Goal: Task Accomplishment & Management: Manage account settings

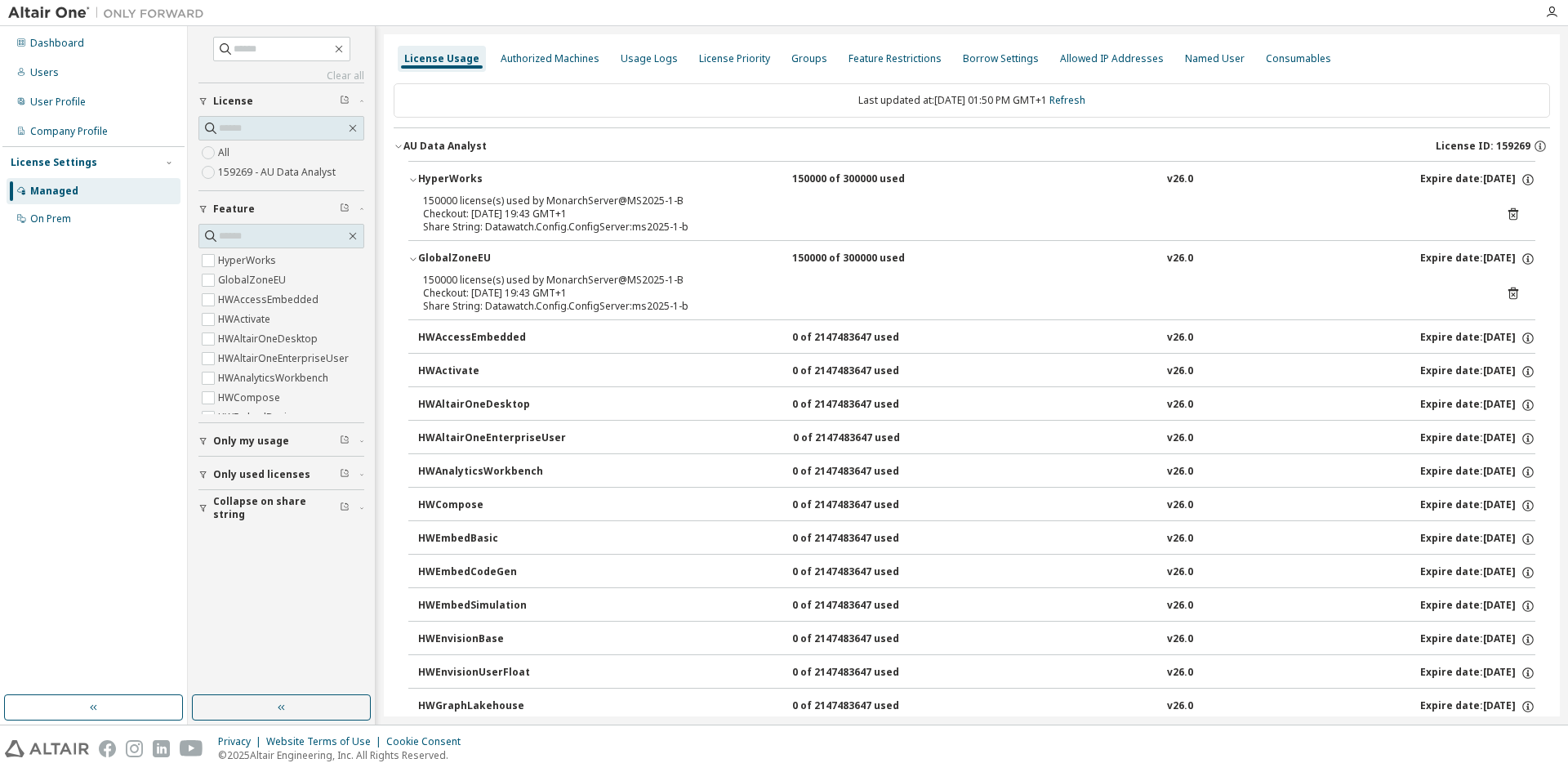
click at [142, 184] on div "Managed" at bounding box center [93, 191] width 174 height 26
click at [70, 184] on div "Managed" at bounding box center [55, 191] width 48 height 13
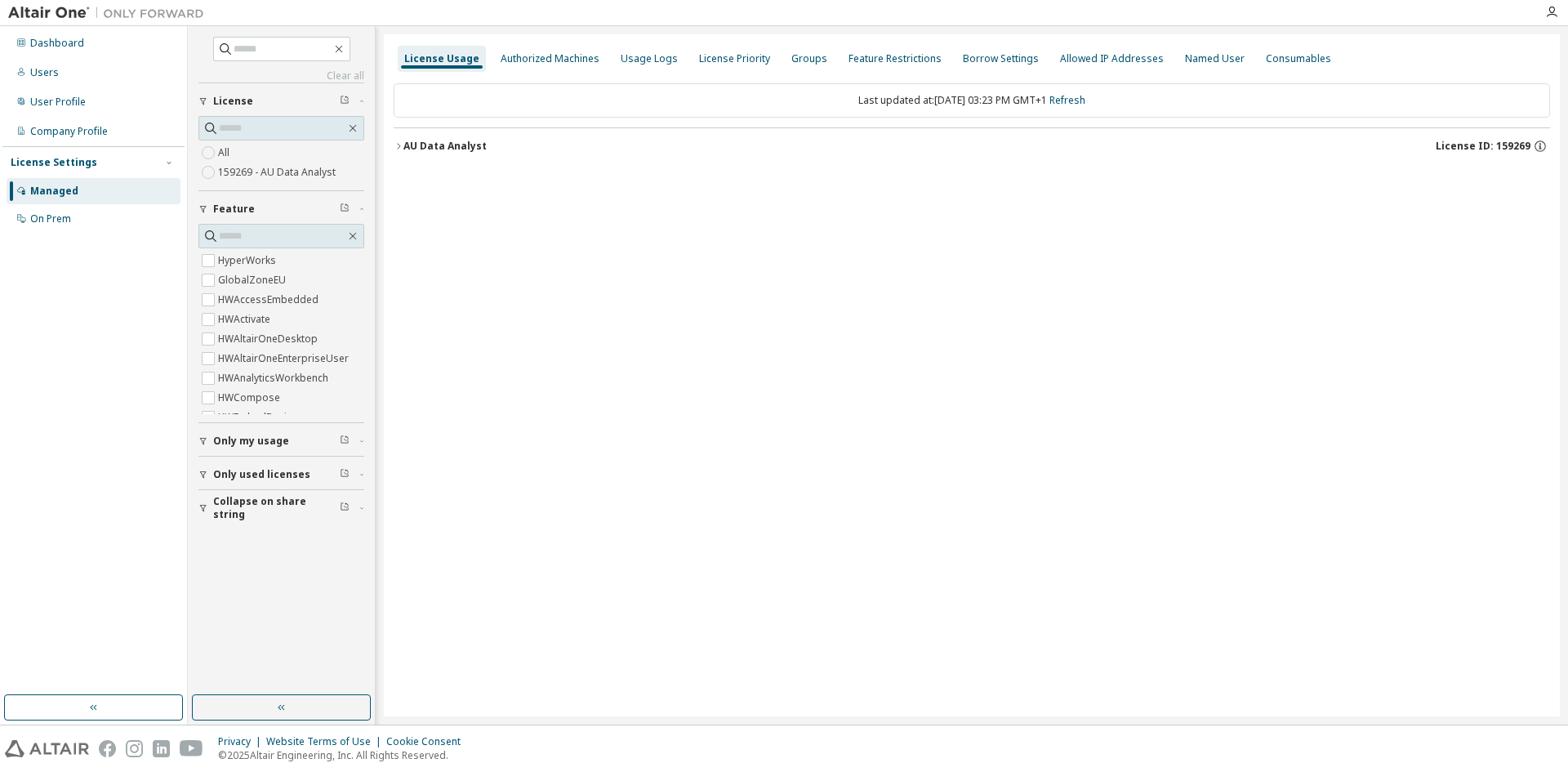
click at [394, 142] on icon "button" at bounding box center [398, 146] width 10 height 10
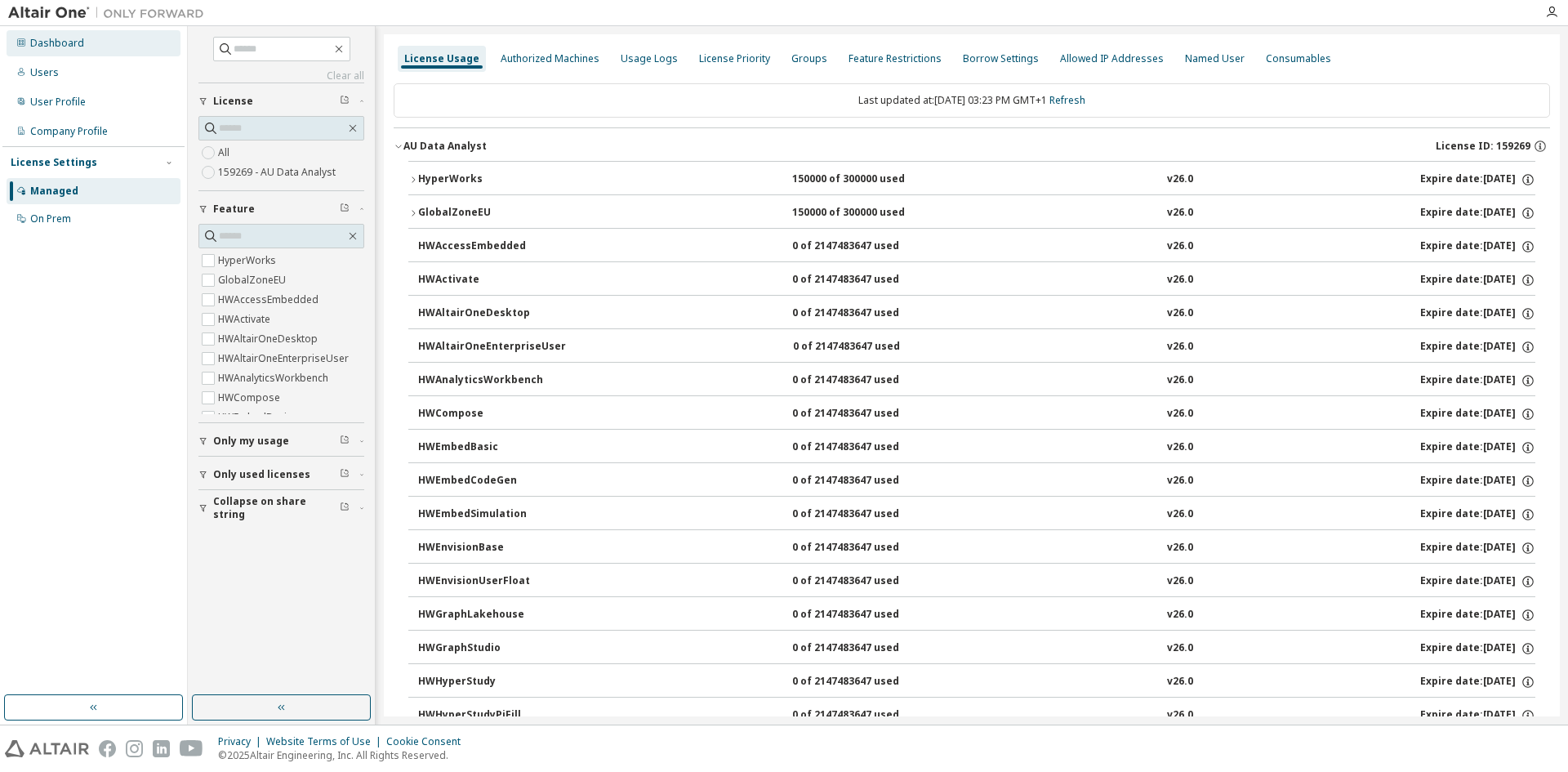
click at [54, 46] on div "Dashboard" at bounding box center [57, 43] width 54 height 13
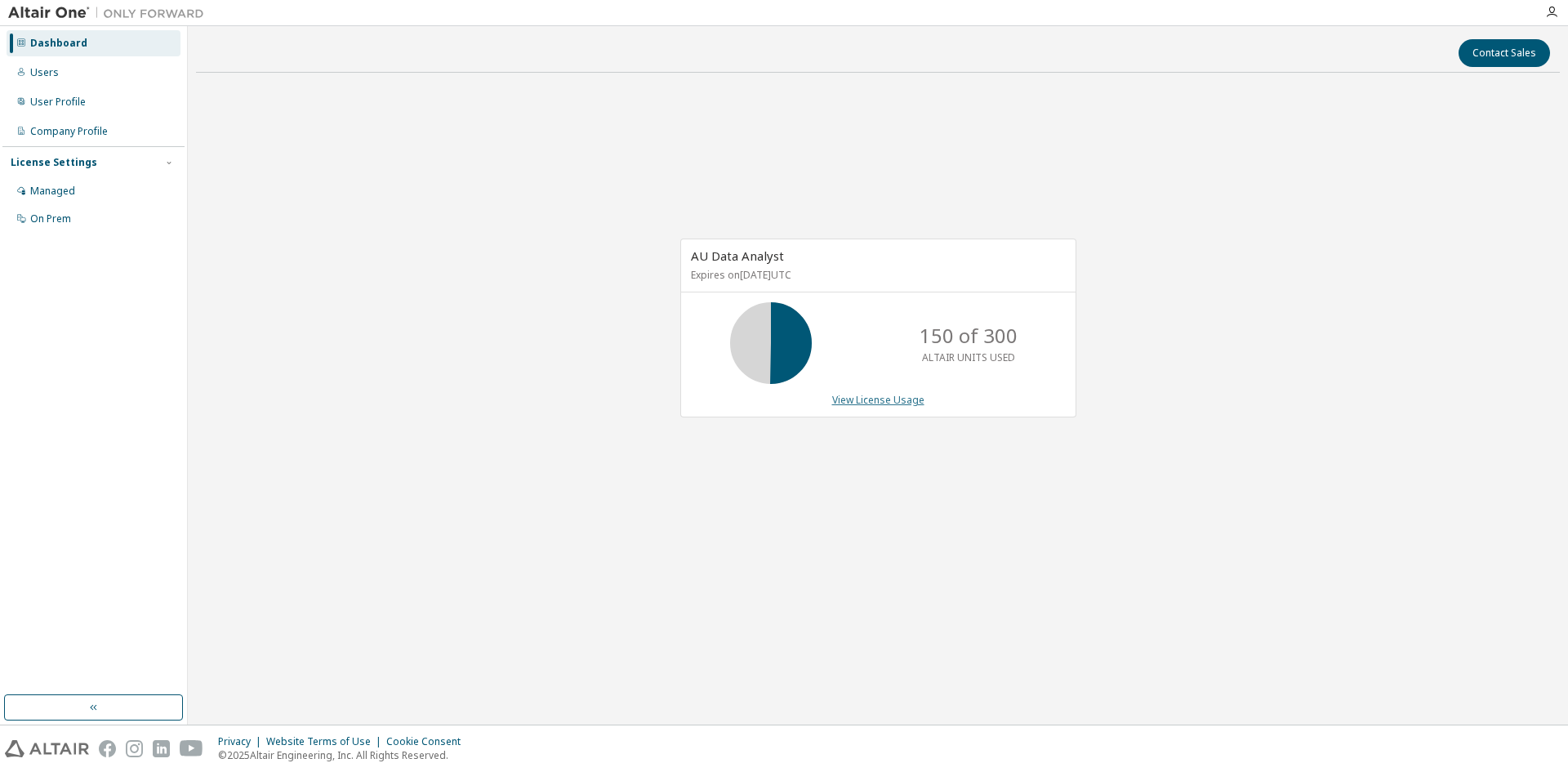
click at [899, 399] on link "View License Usage" at bounding box center [878, 400] width 92 height 14
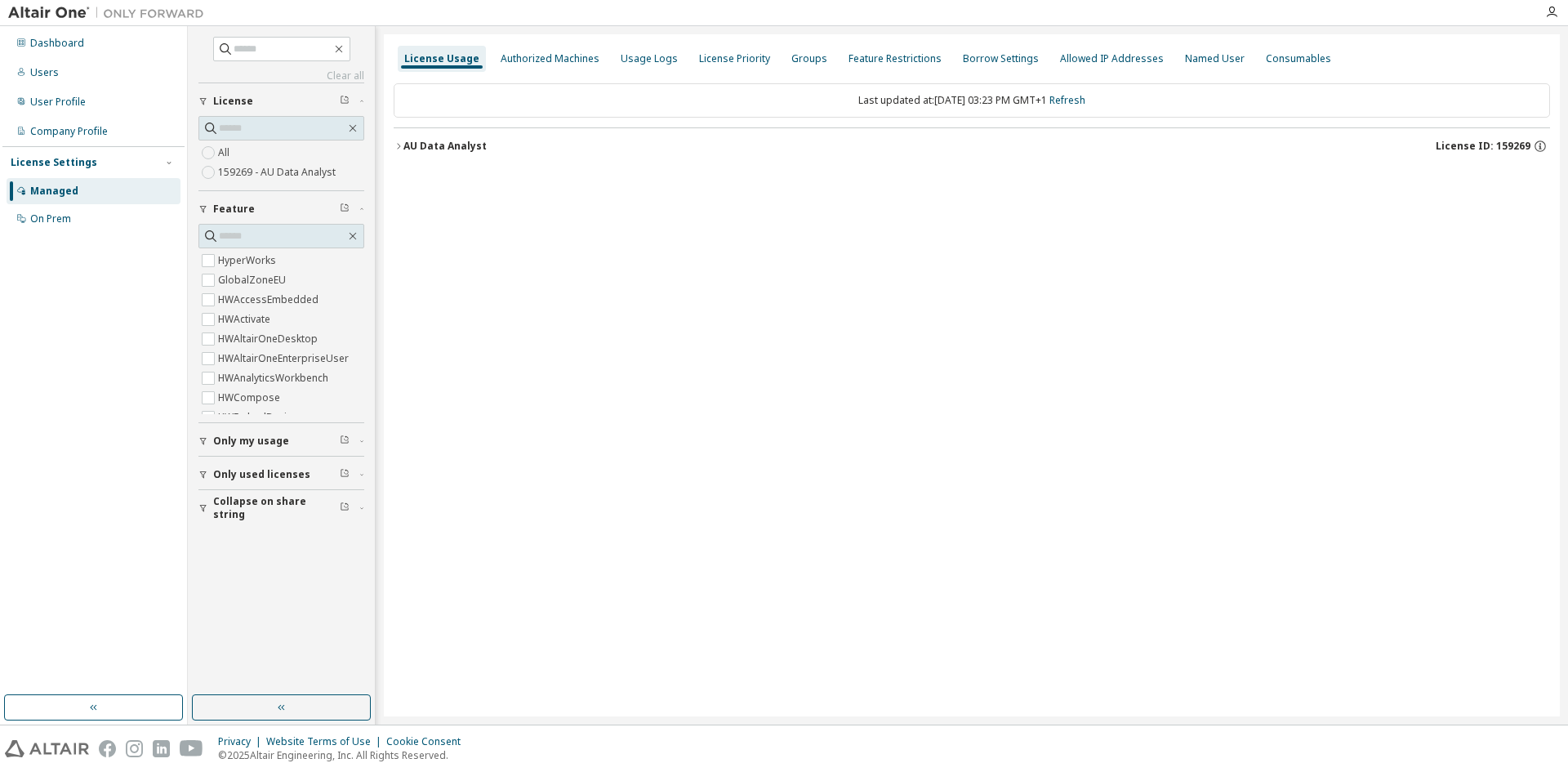
click at [420, 152] on div "AU Data Analyst" at bounding box center [445, 146] width 83 height 13
click at [397, 146] on icon "button" at bounding box center [398, 146] width 10 height 10
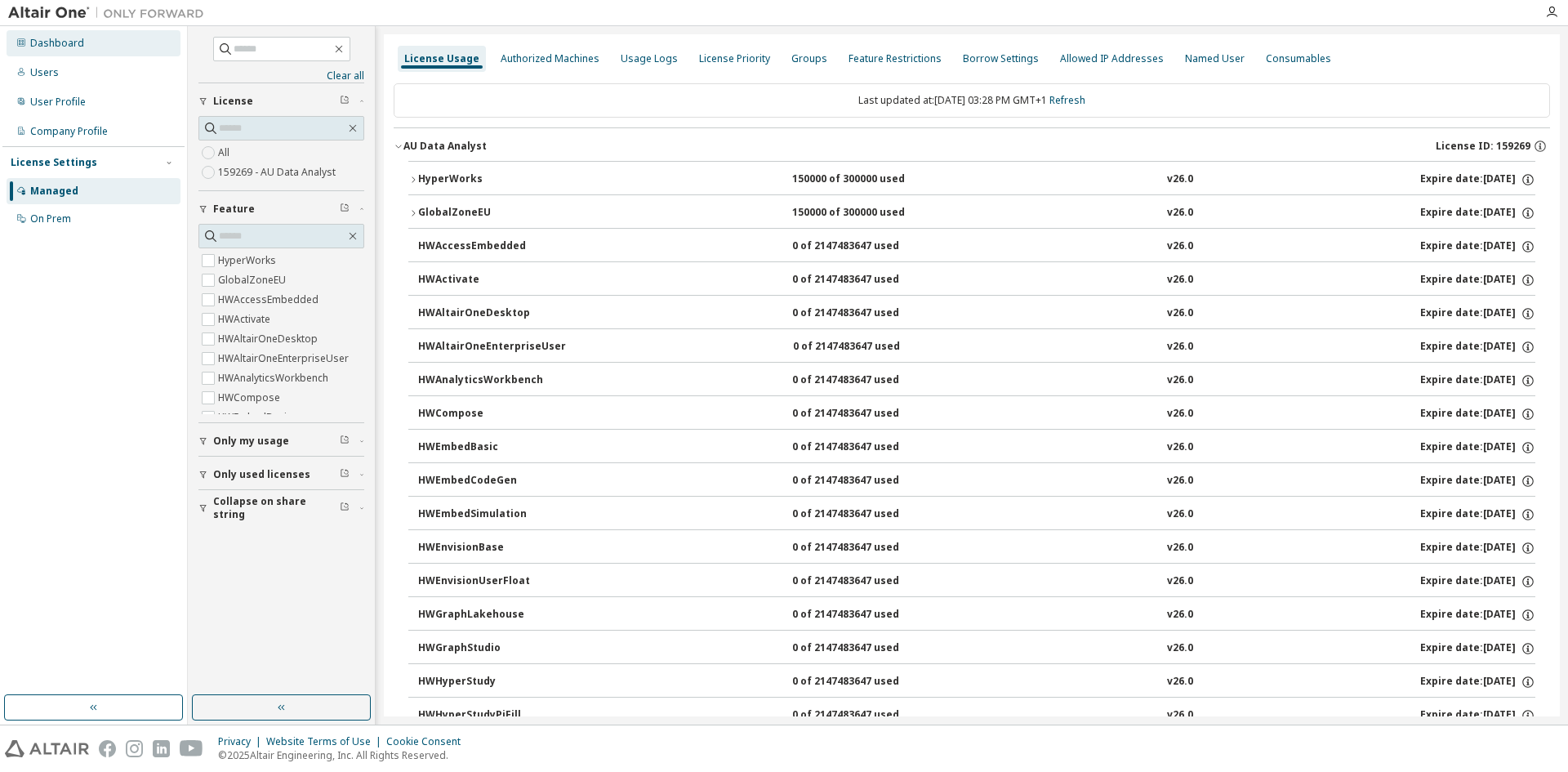
click at [64, 44] on div "Dashboard" at bounding box center [57, 43] width 54 height 13
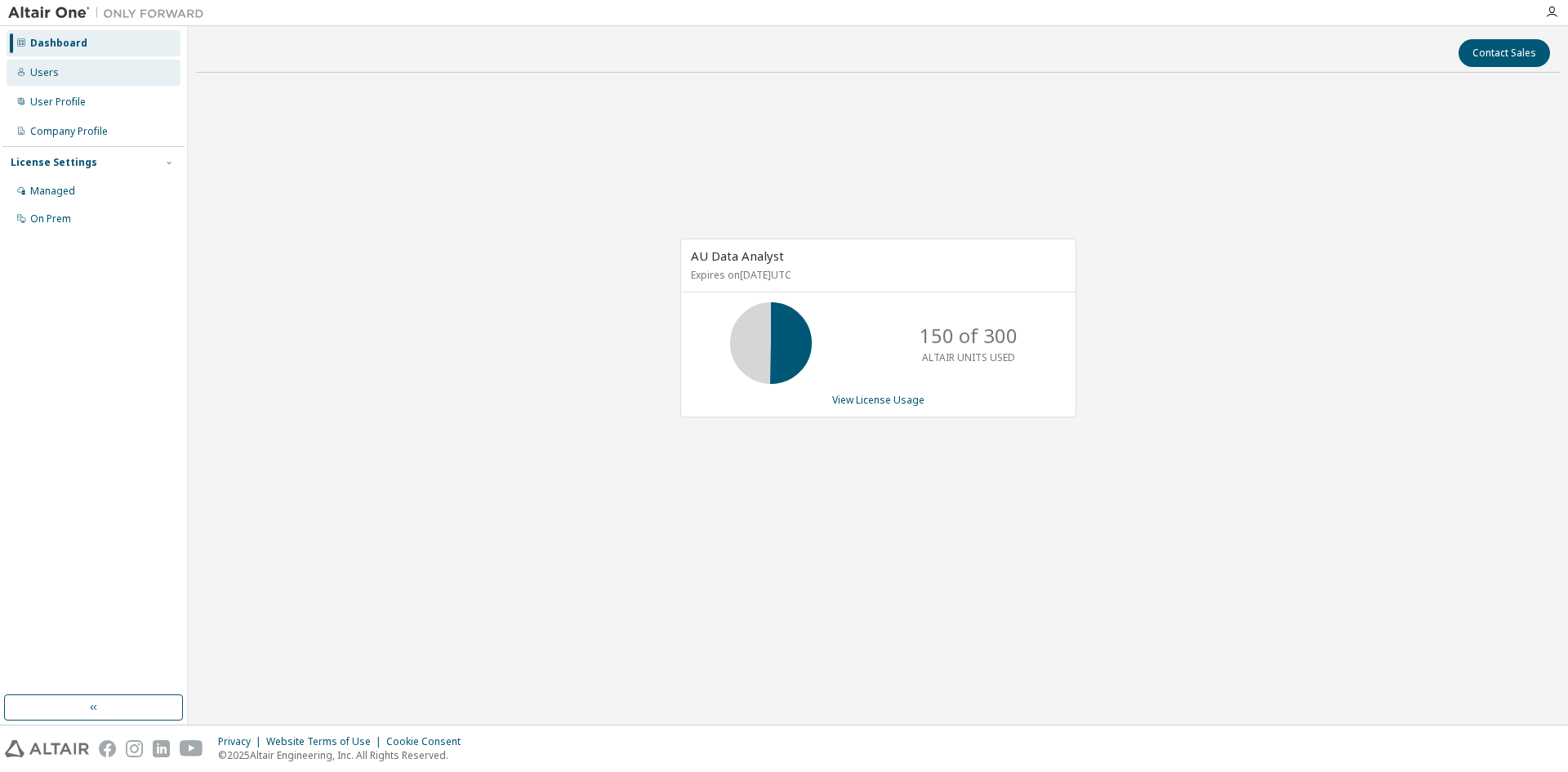
click at [46, 68] on div "Users" at bounding box center [45, 73] width 29 height 13
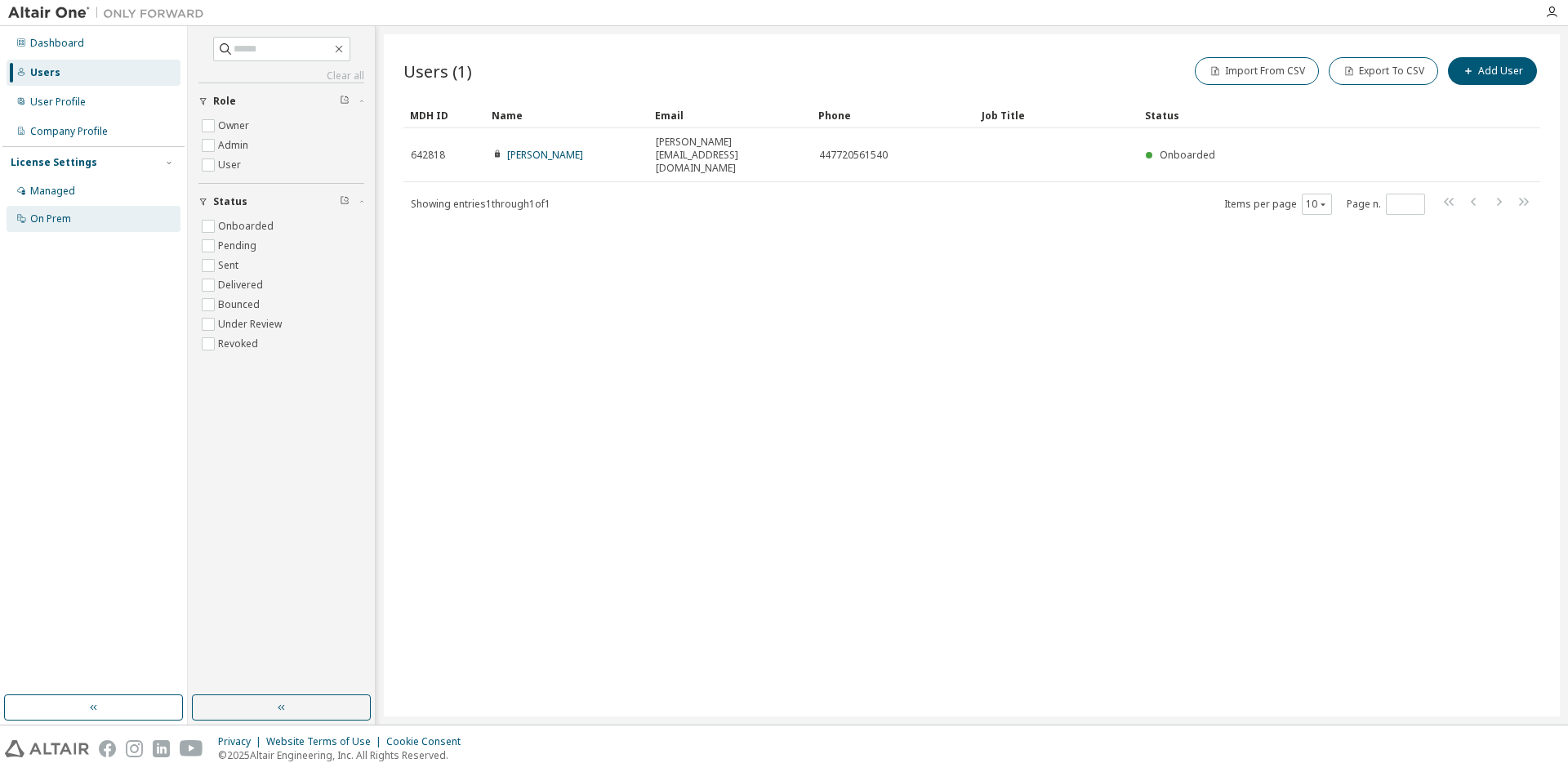
click at [66, 217] on div "On Prem" at bounding box center [51, 219] width 41 height 13
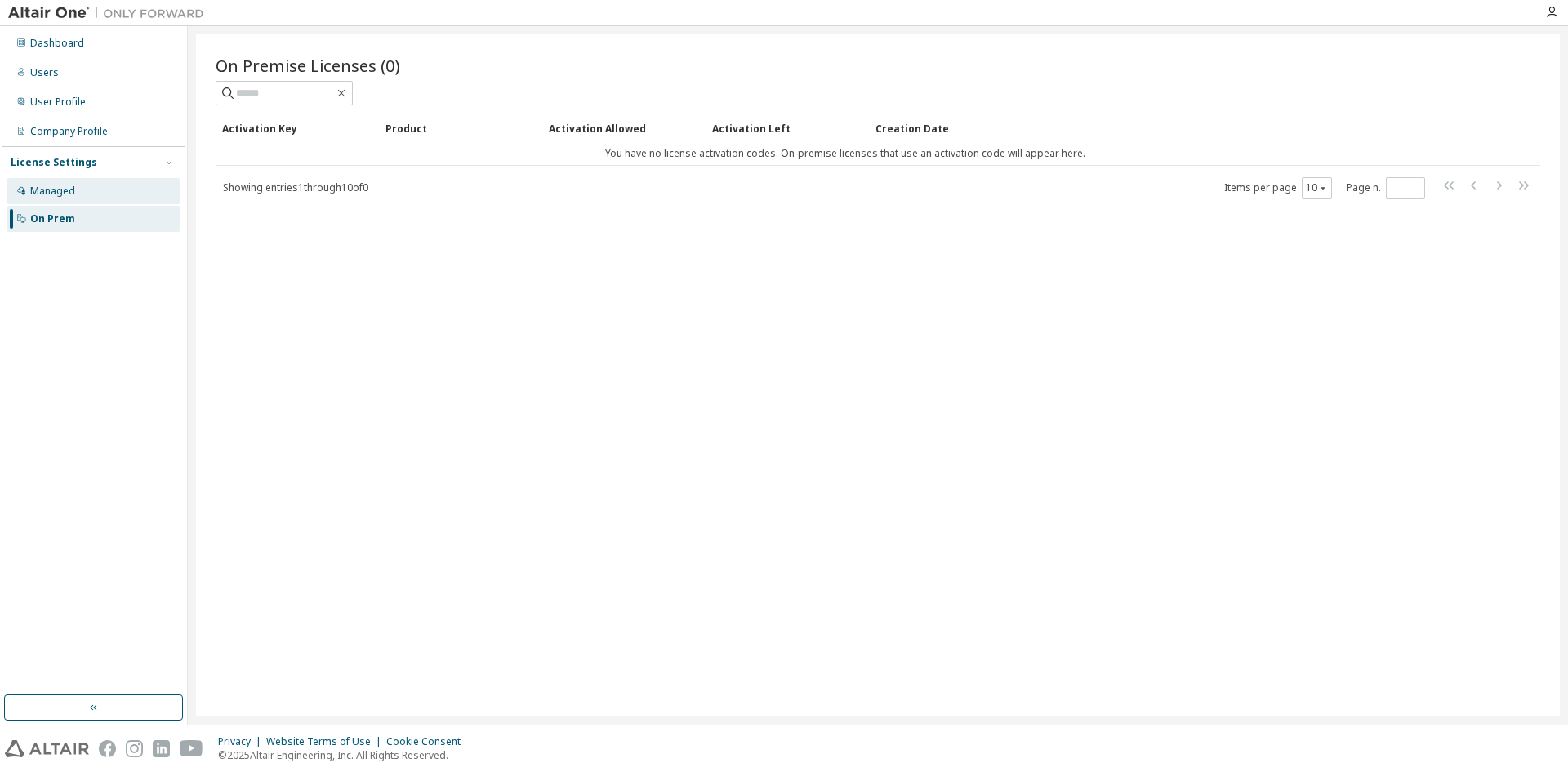
click at [52, 191] on div "Managed" at bounding box center [53, 191] width 45 height 13
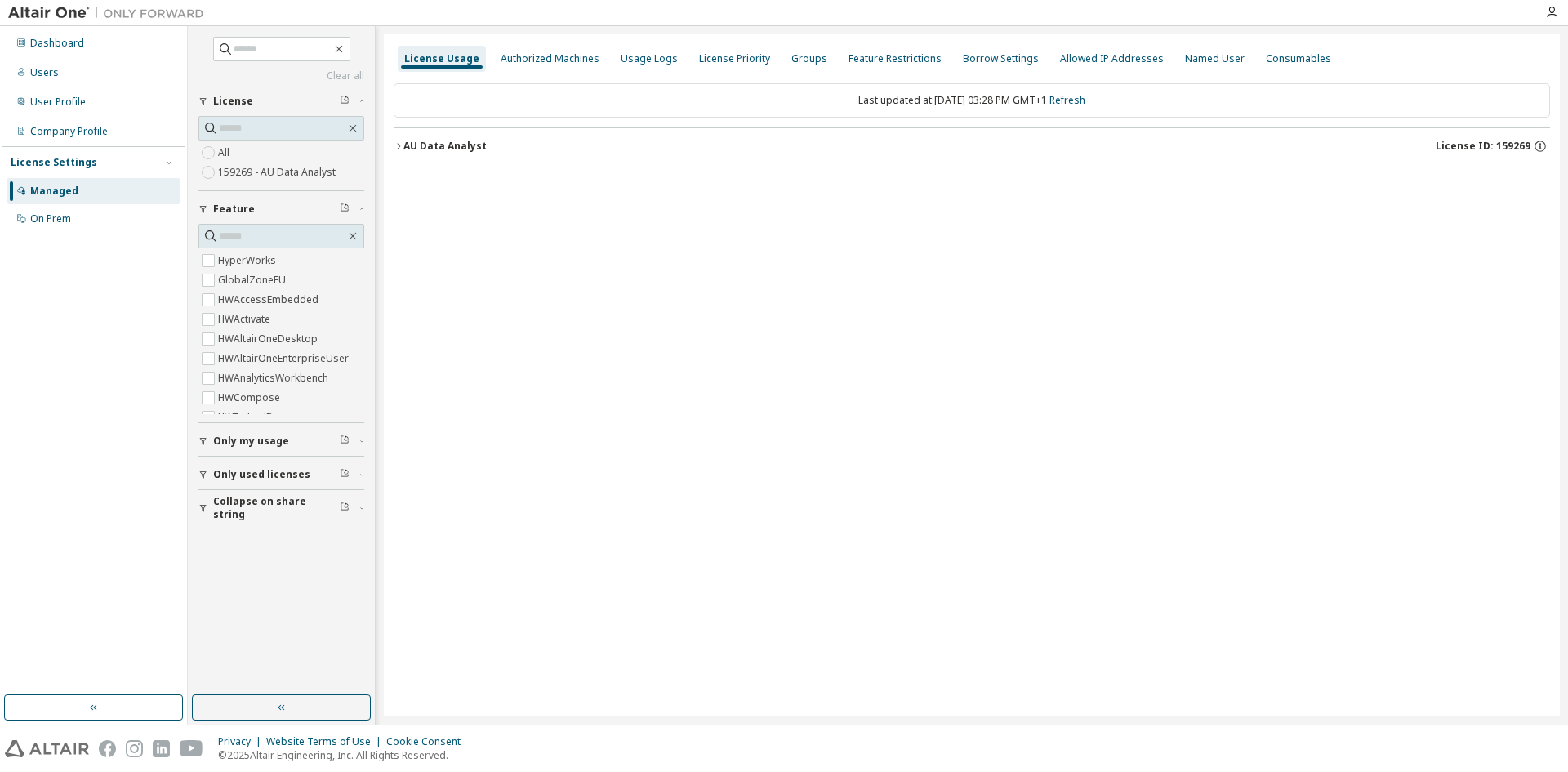
click at [254, 469] on span "Only used licenses" at bounding box center [261, 475] width 98 height 13
click at [227, 502] on label "Yes" at bounding box center [228, 499] width 20 height 20
click at [398, 143] on icon "button" at bounding box center [398, 146] width 10 height 10
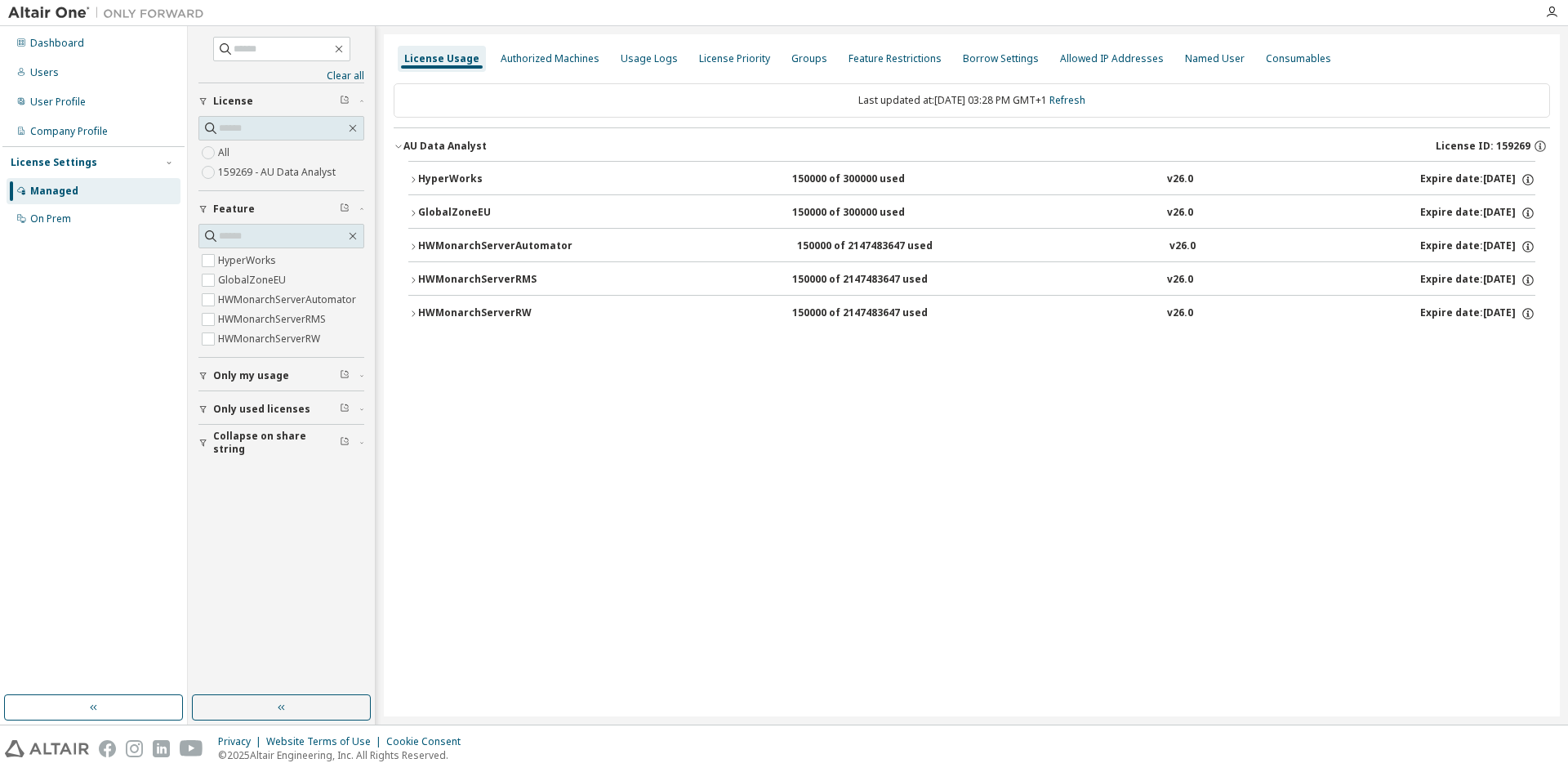
click at [220, 412] on span "Only used licenses" at bounding box center [261, 409] width 98 height 13
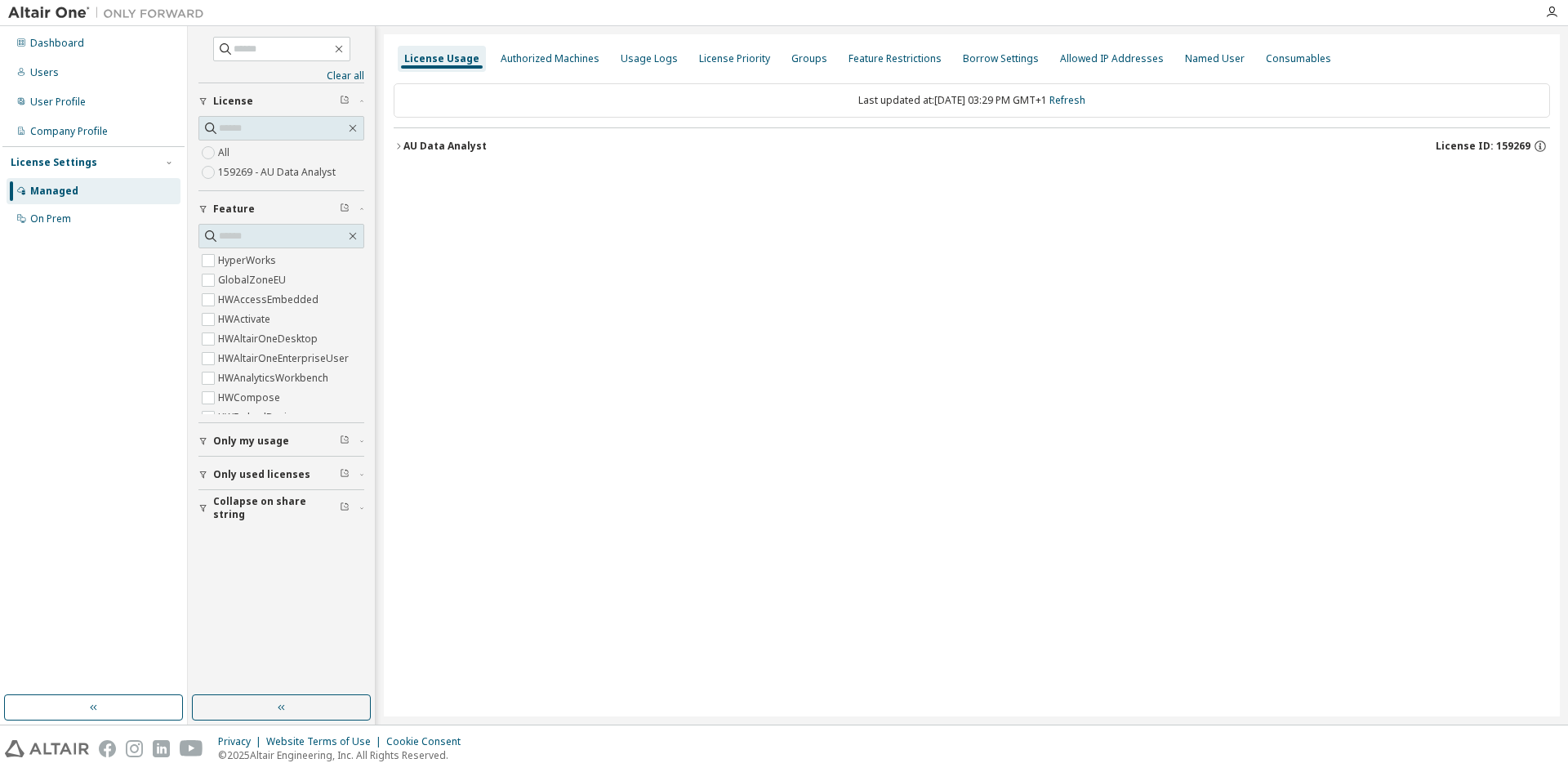
click at [405, 150] on div "AU Data Analyst" at bounding box center [445, 146] width 83 height 13
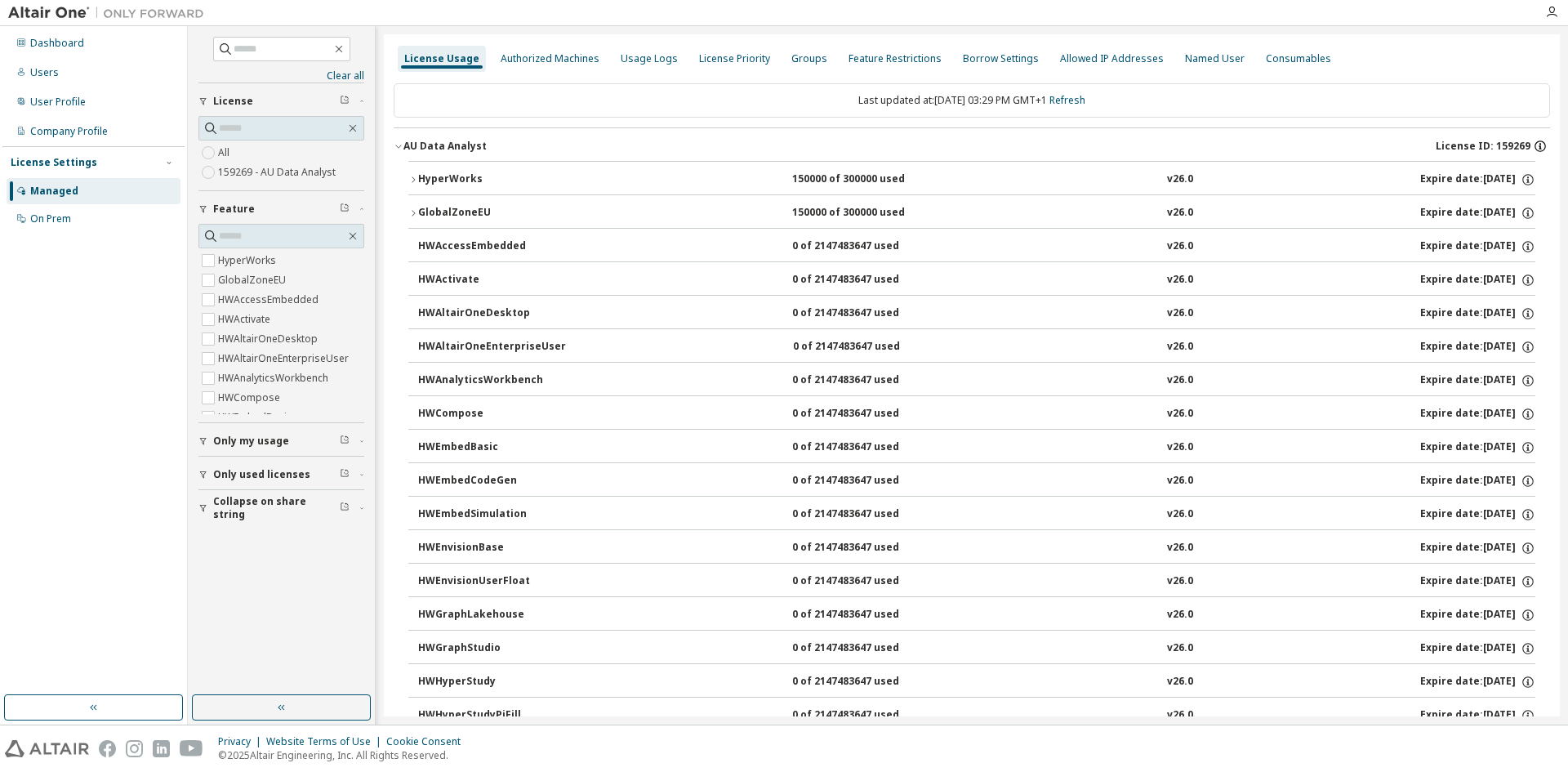
click at [1537, 148] on icon "button" at bounding box center [1540, 146] width 14 height 14
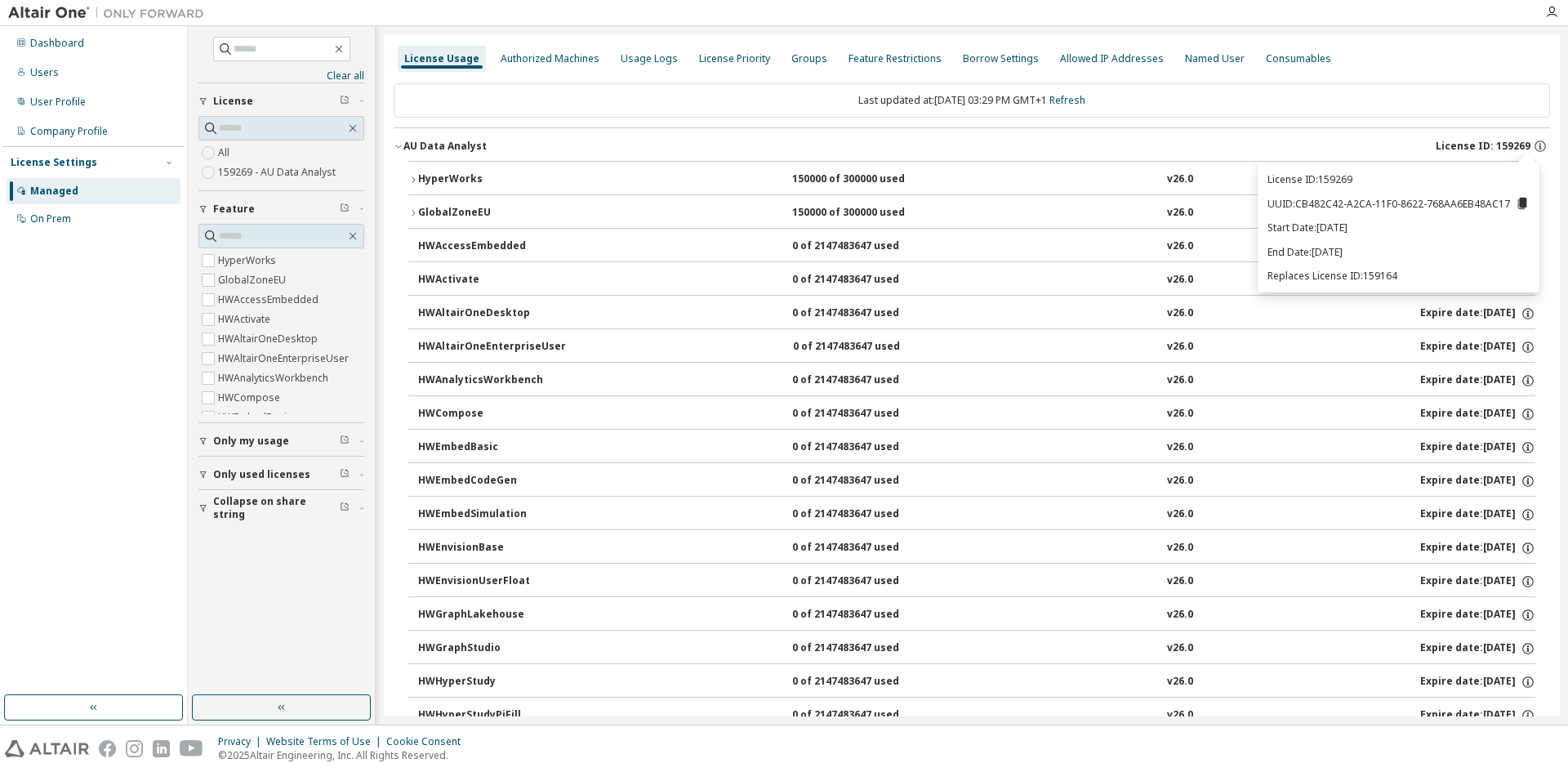
click at [1381, 279] on p "Replaces License ID: 159164" at bounding box center [1399, 276] width 262 height 14
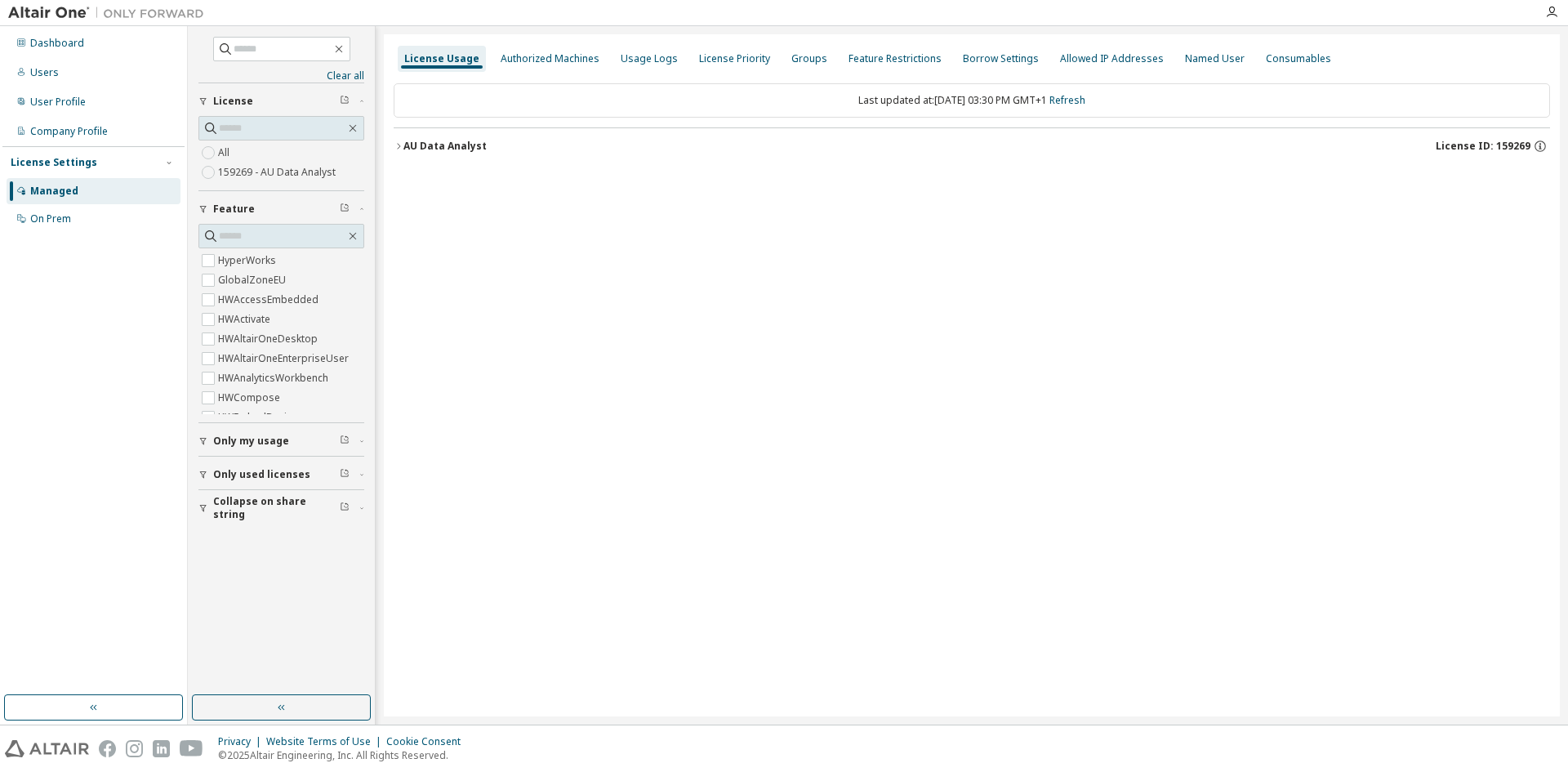
click at [404, 146] on div "AU Data Analyst" at bounding box center [445, 146] width 83 height 13
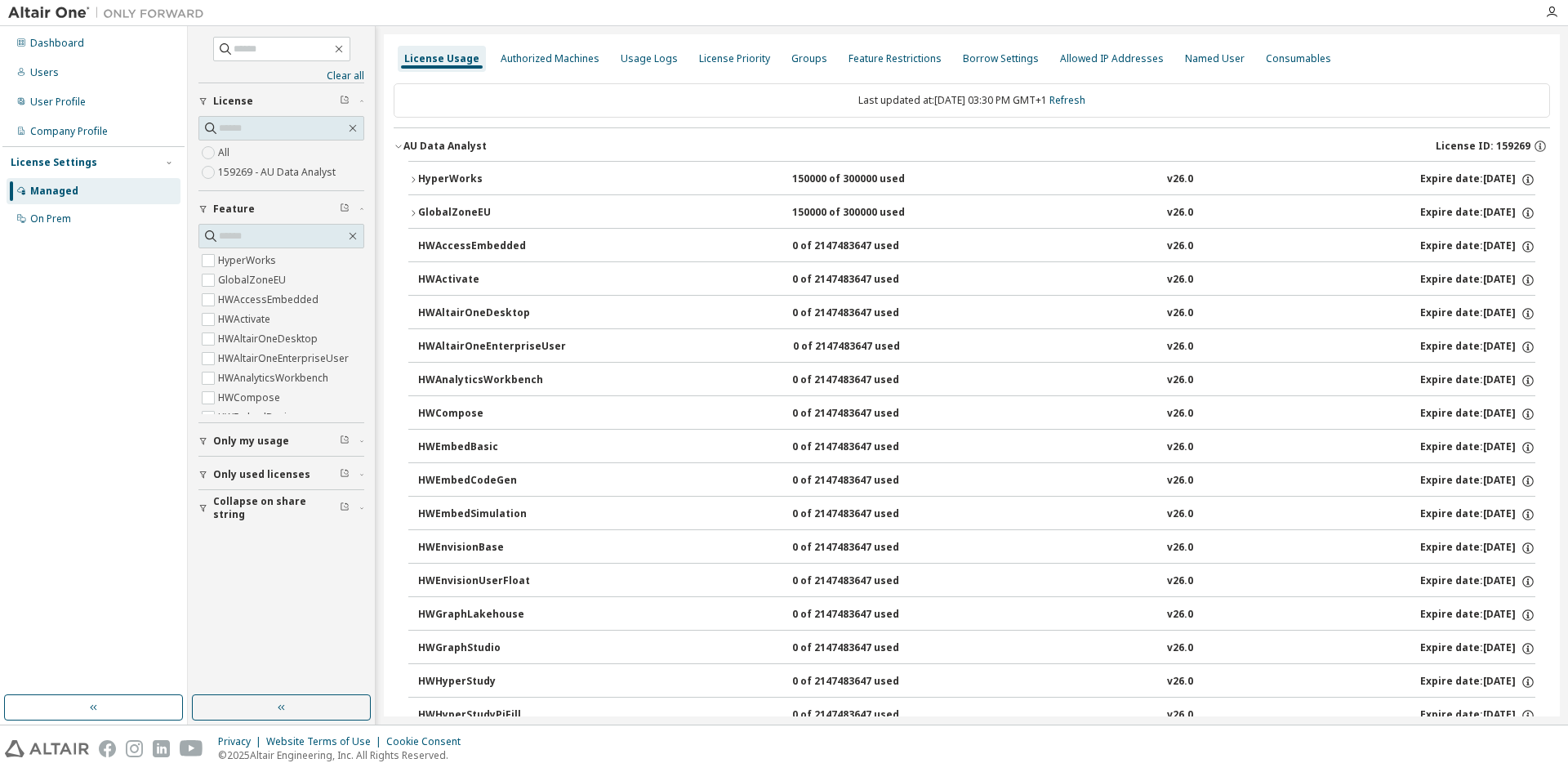
click at [400, 144] on icon "button" at bounding box center [398, 146] width 10 height 10
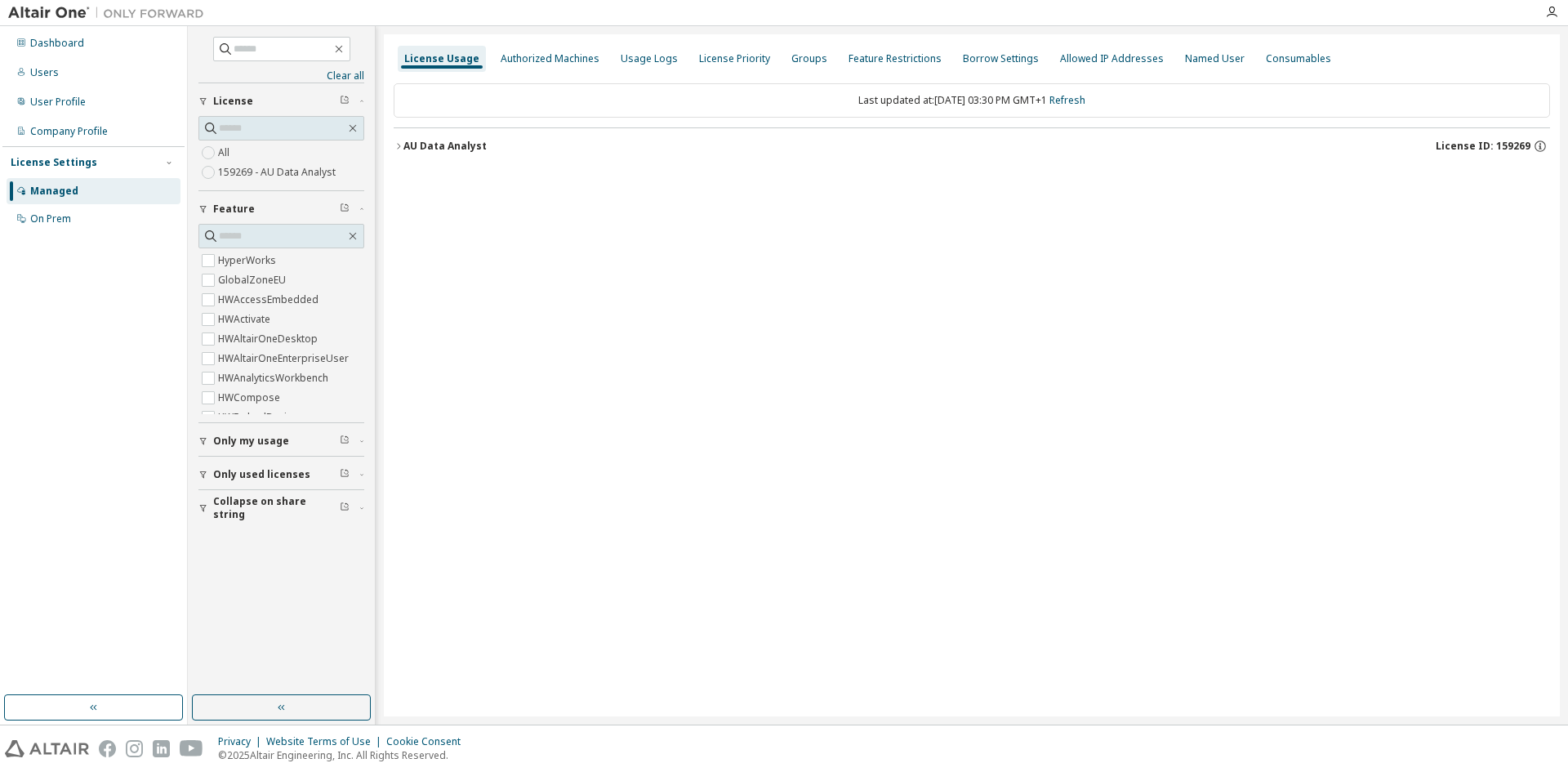
click at [254, 508] on span "Collapse on share string" at bounding box center [276, 508] width 126 height 26
click at [254, 510] on span "Collapse on share string" at bounding box center [276, 508] width 126 height 26
click at [255, 510] on span "Collapse on share string" at bounding box center [276, 508] width 126 height 26
click at [253, 510] on span "Collapse on share string" at bounding box center [276, 508] width 126 height 26
click at [278, 705] on icon "button" at bounding box center [281, 708] width 13 height 13
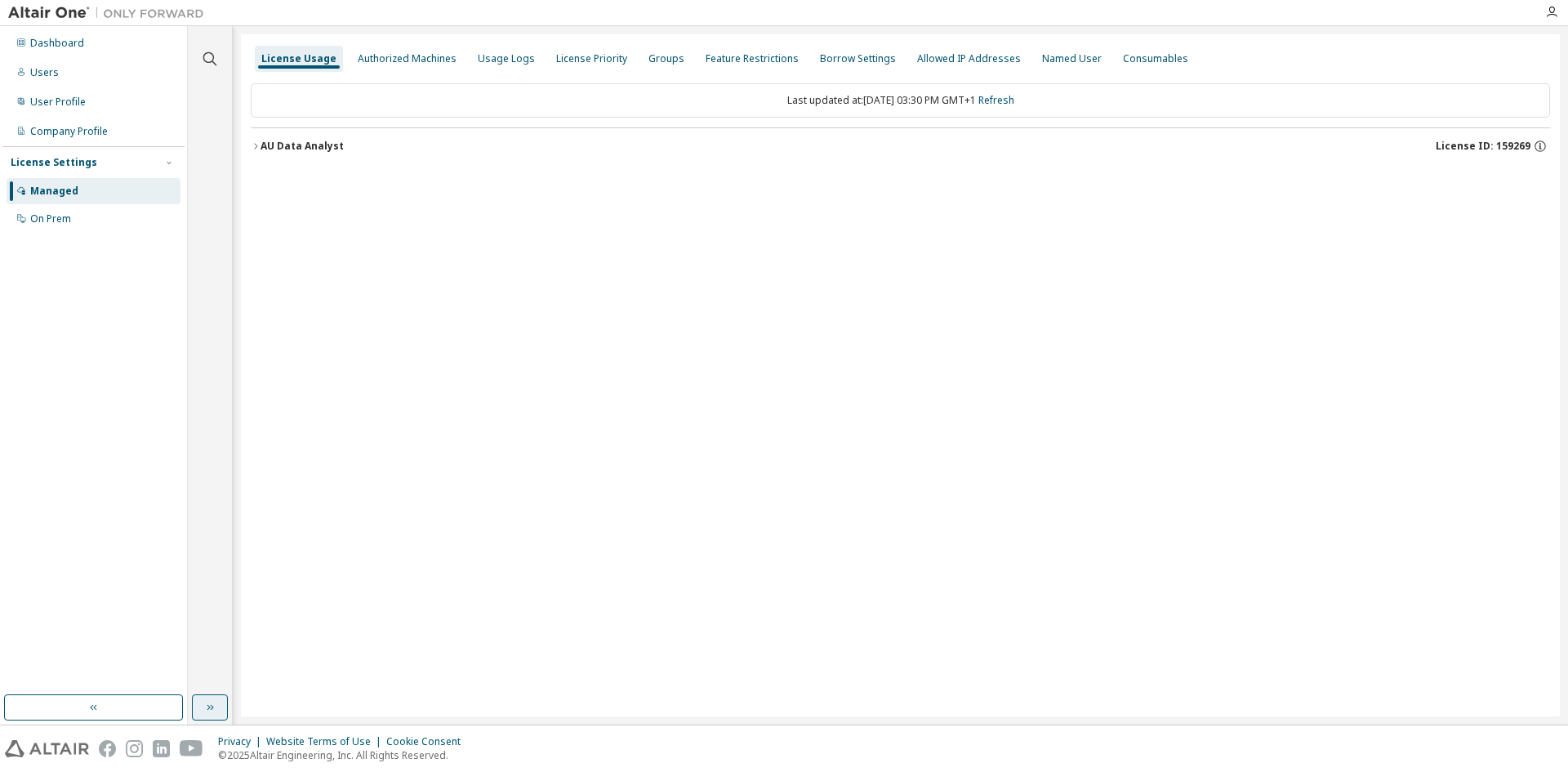
click at [222, 708] on button "button" at bounding box center [210, 707] width 36 height 26
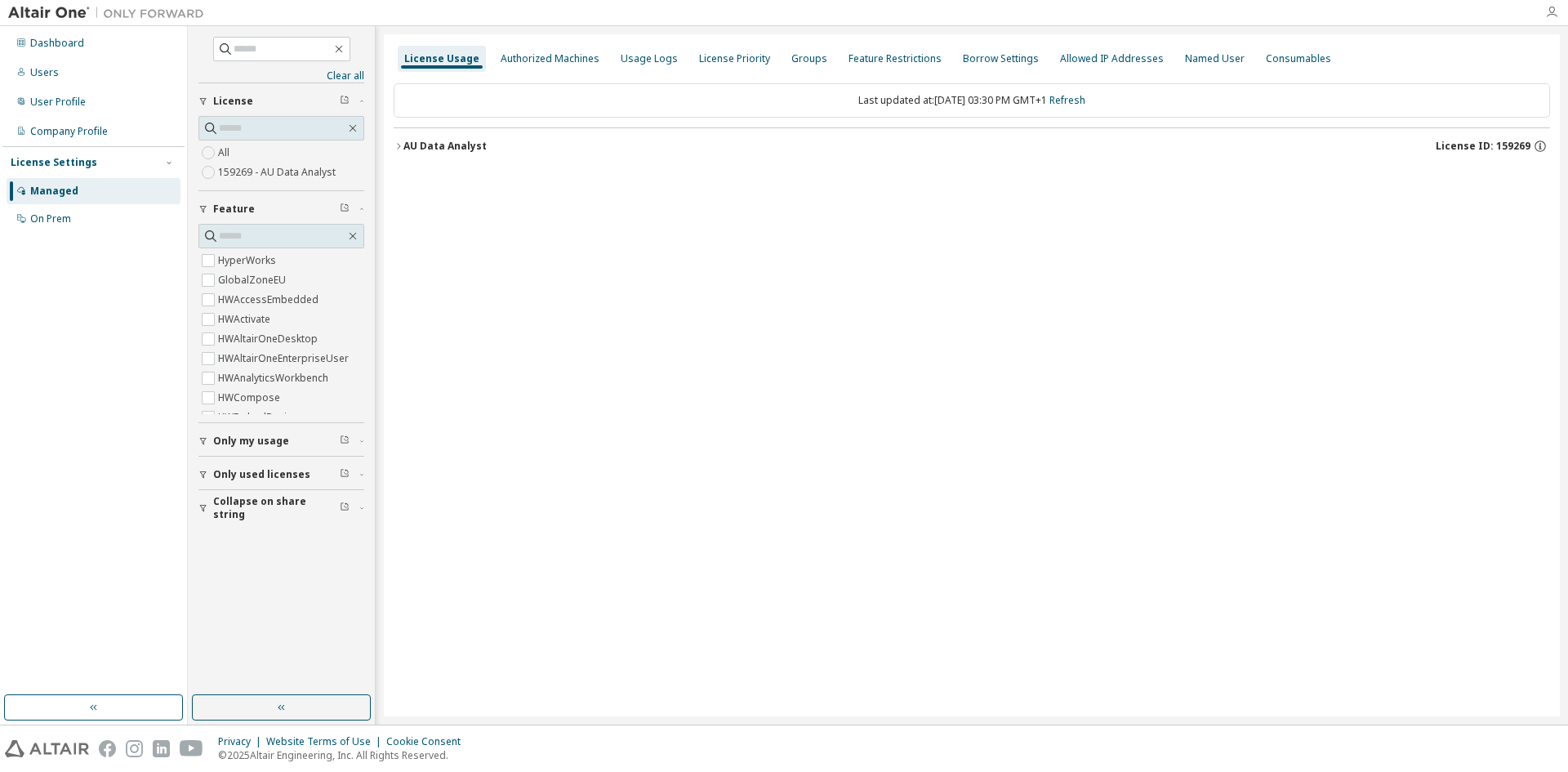
click at [1556, 9] on icon "button" at bounding box center [1552, 12] width 13 height 13
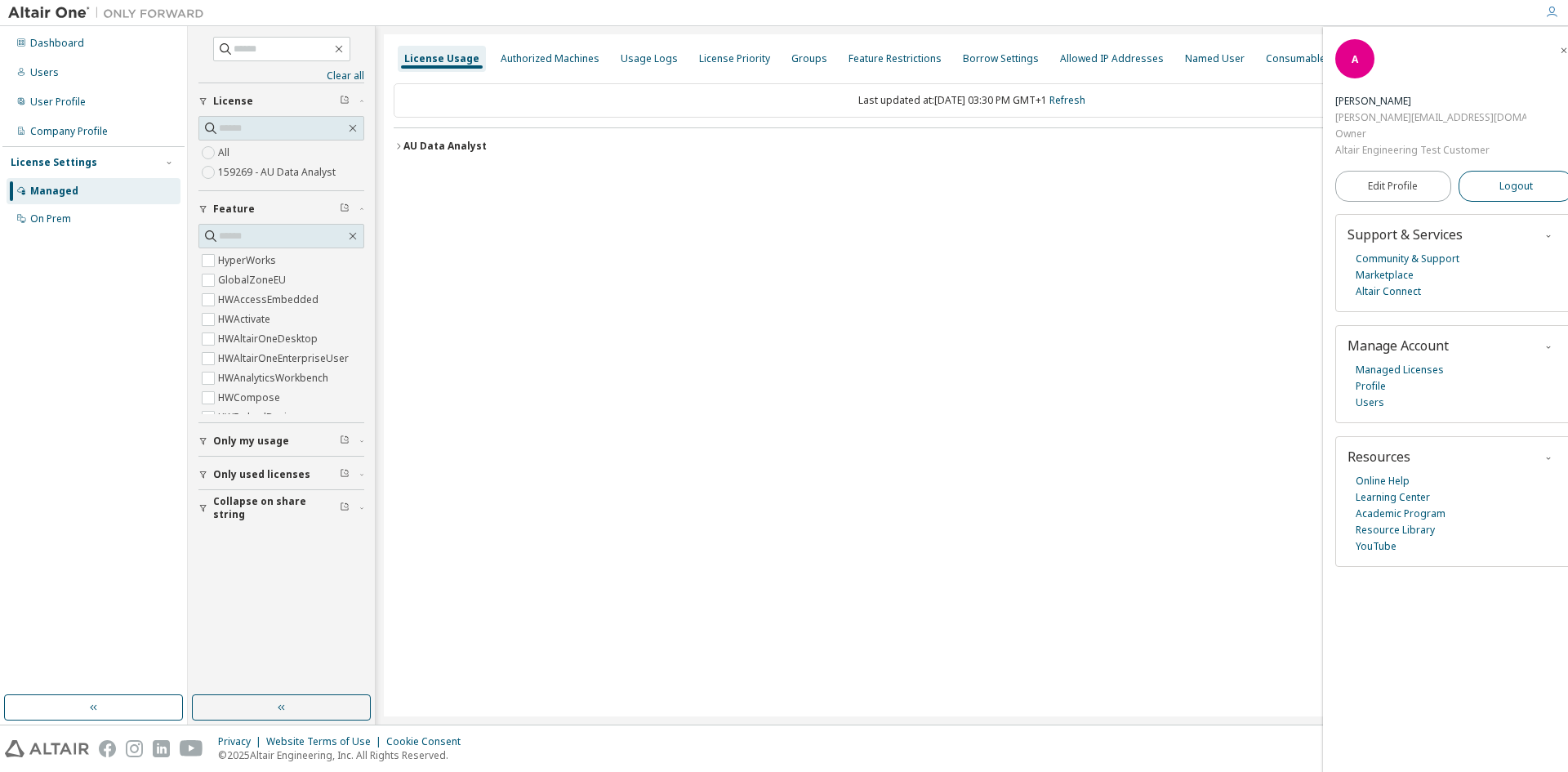
click at [1500, 178] on span "Logout" at bounding box center [1516, 186] width 33 height 16
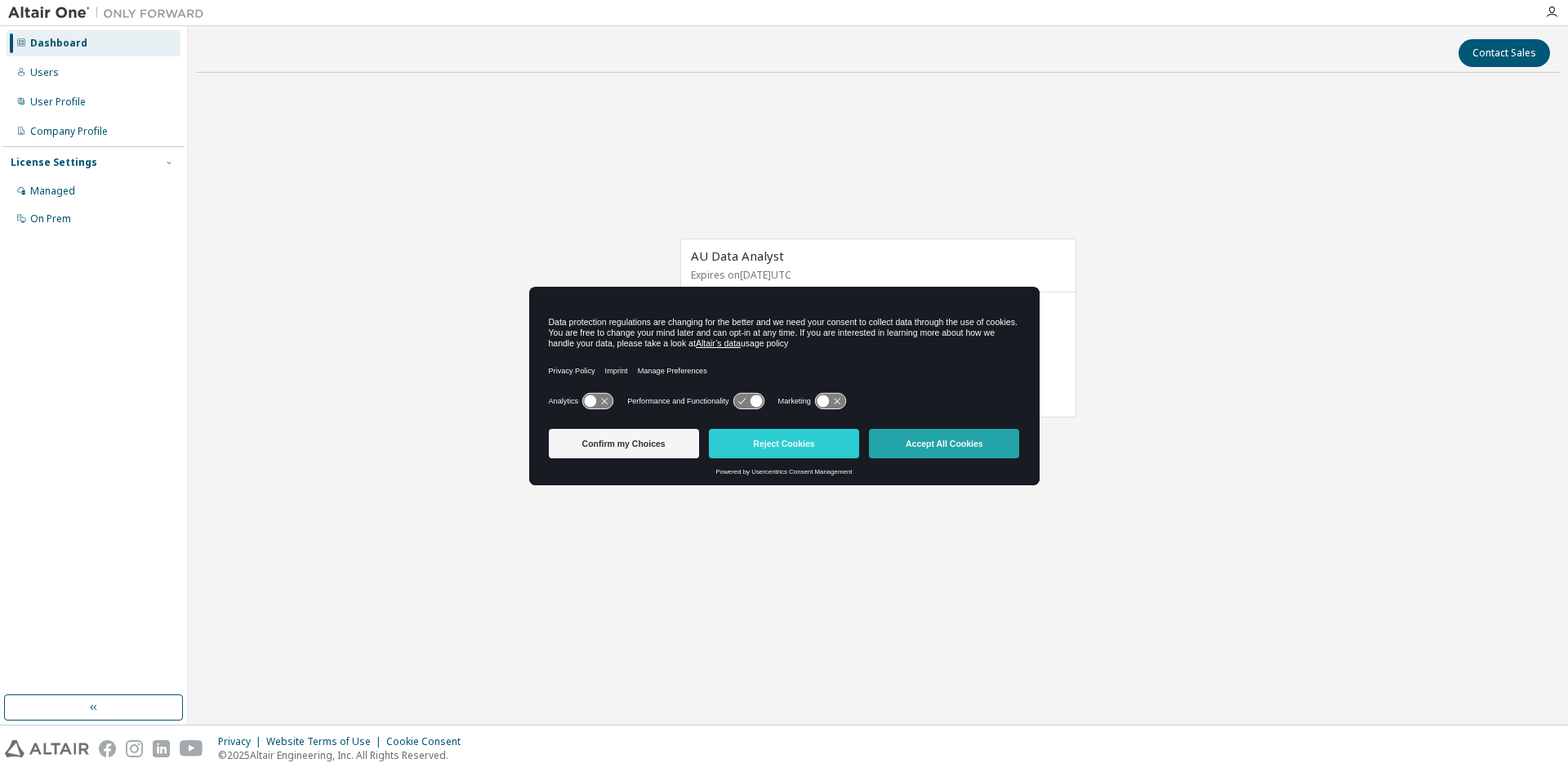
click at [946, 450] on button "Accept All Cookies" at bounding box center [945, 443] width 150 height 30
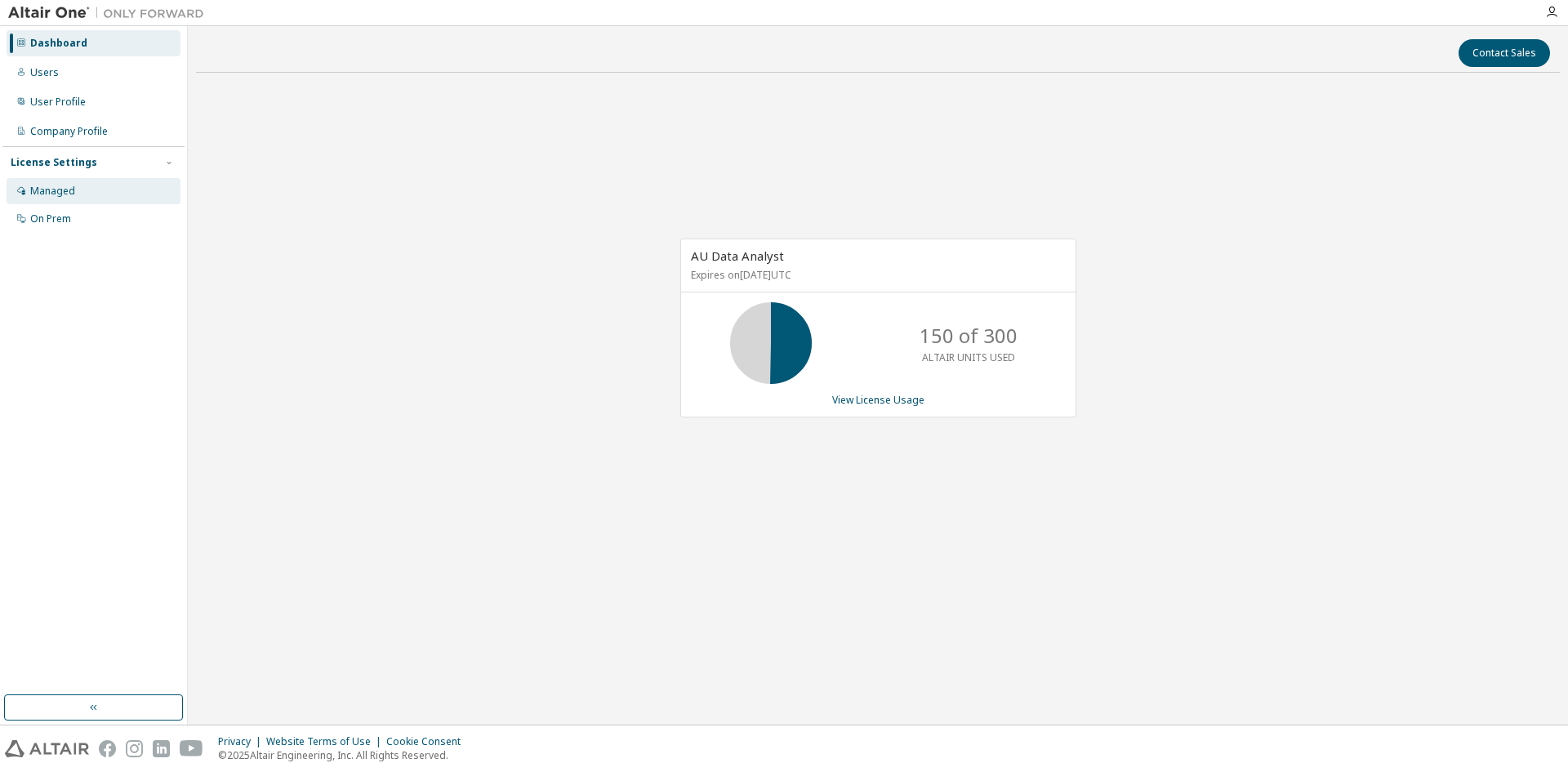
click at [69, 195] on div "Managed" at bounding box center [53, 191] width 45 height 13
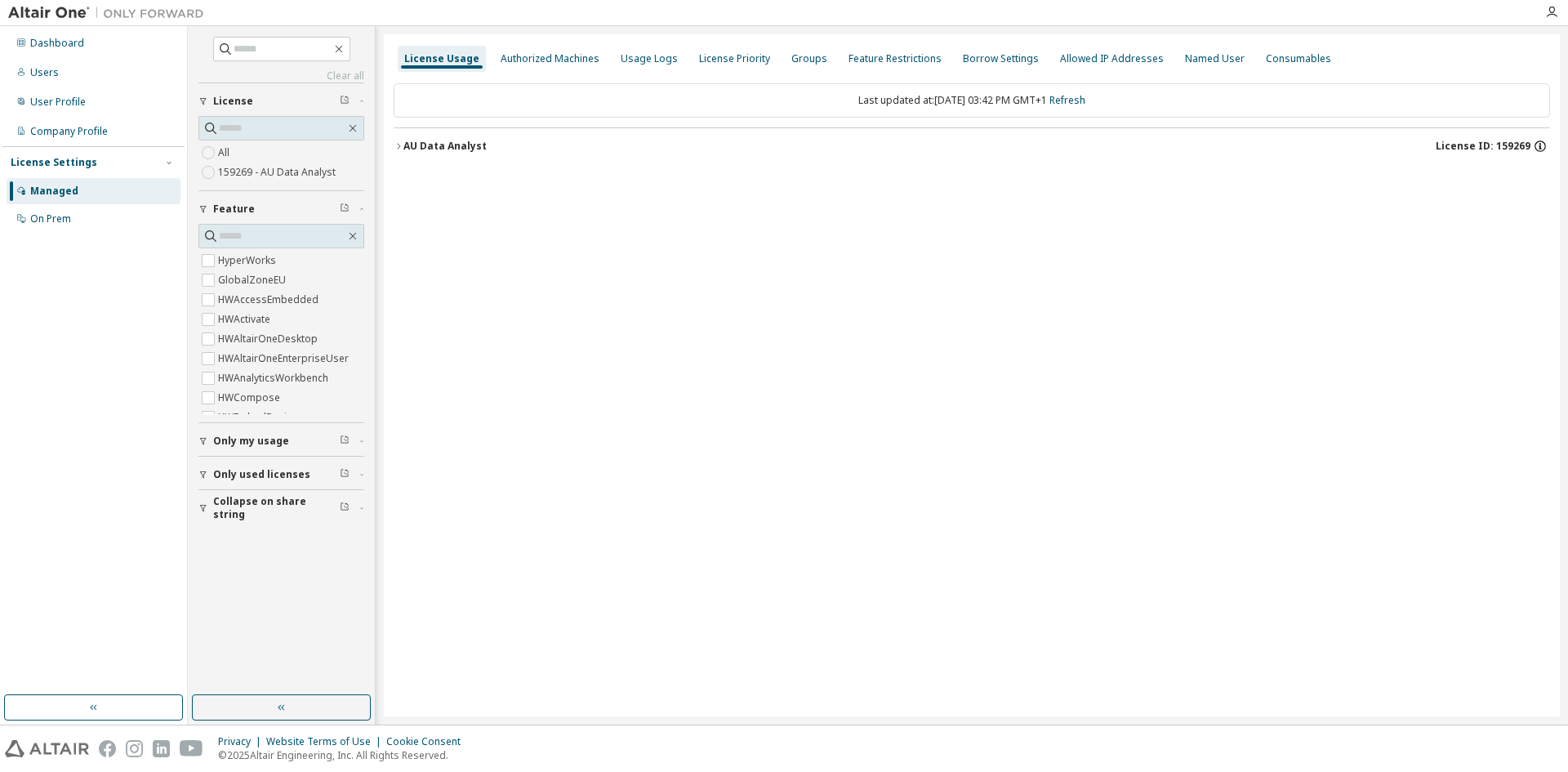
click at [1537, 146] on icon "button" at bounding box center [1540, 146] width 14 height 14
click at [1539, 146] on icon "button" at bounding box center [1540, 146] width 14 height 14
click at [403, 143] on icon "button" at bounding box center [398, 146] width 10 height 10
